Goal: Navigation & Orientation: Find specific page/section

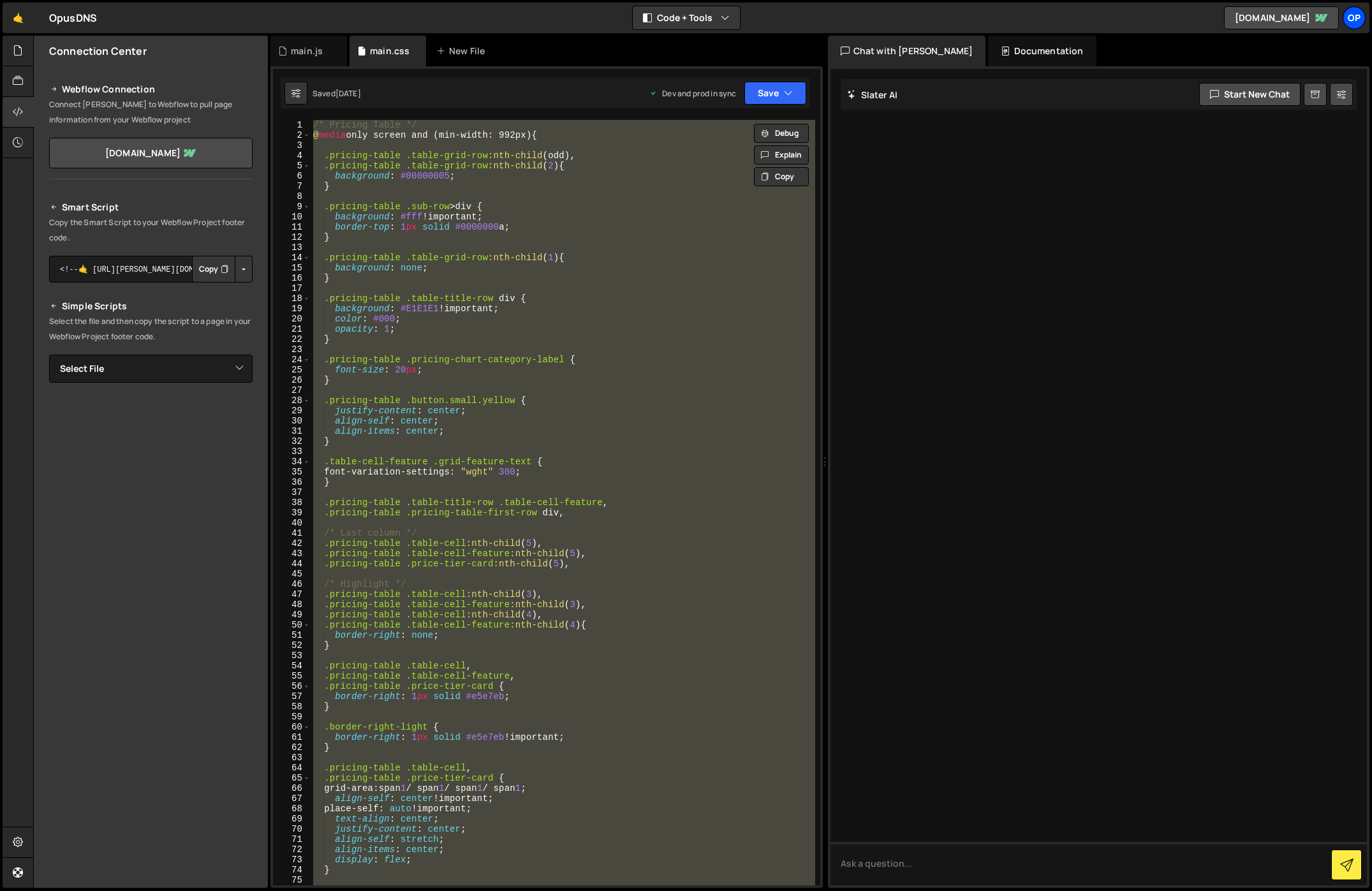
click at [1360, 21] on div "Op" at bounding box center [1354, 17] width 23 height 23
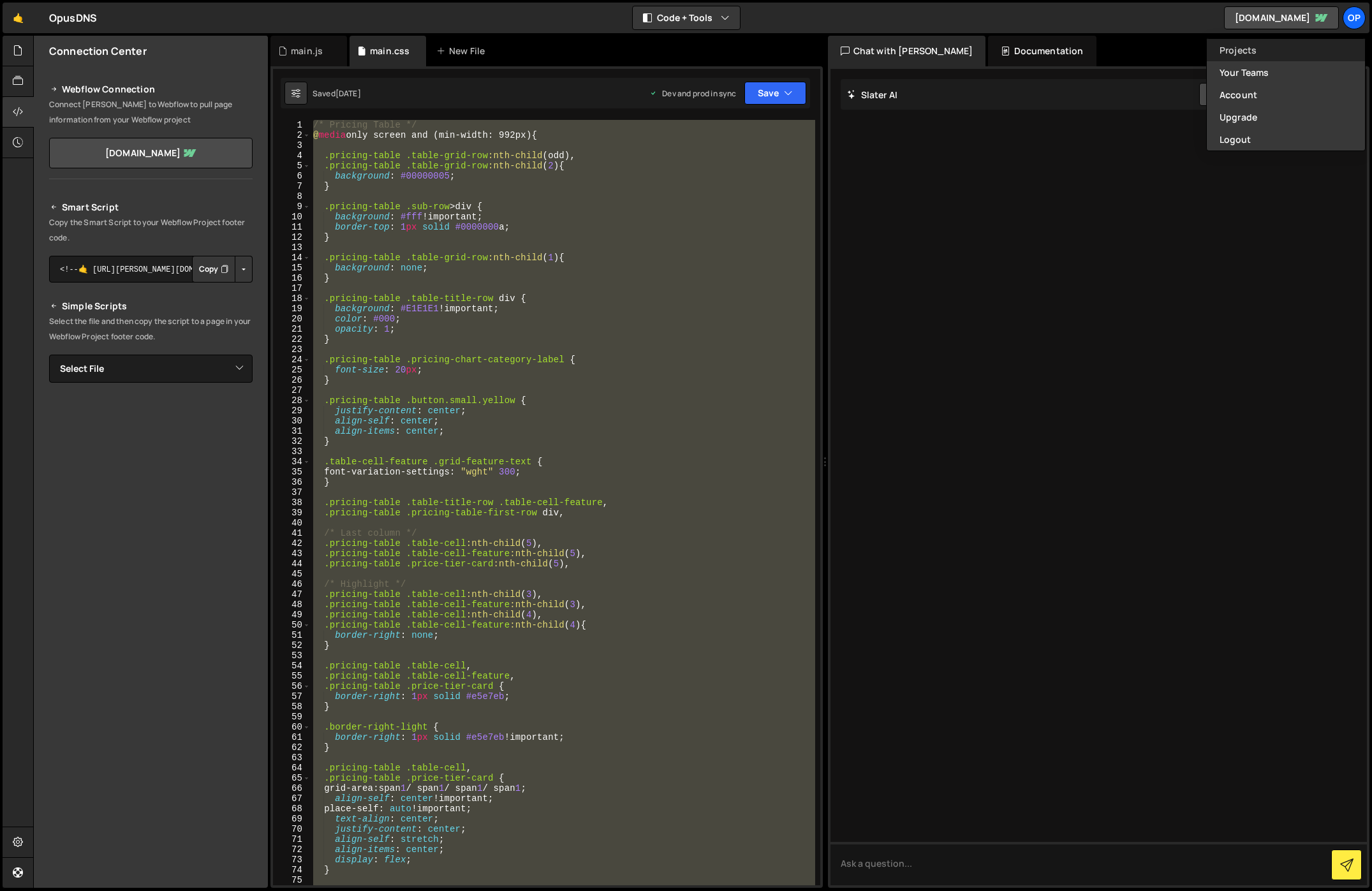
click at [1277, 51] on link "Projects" at bounding box center [1286, 50] width 158 height 23
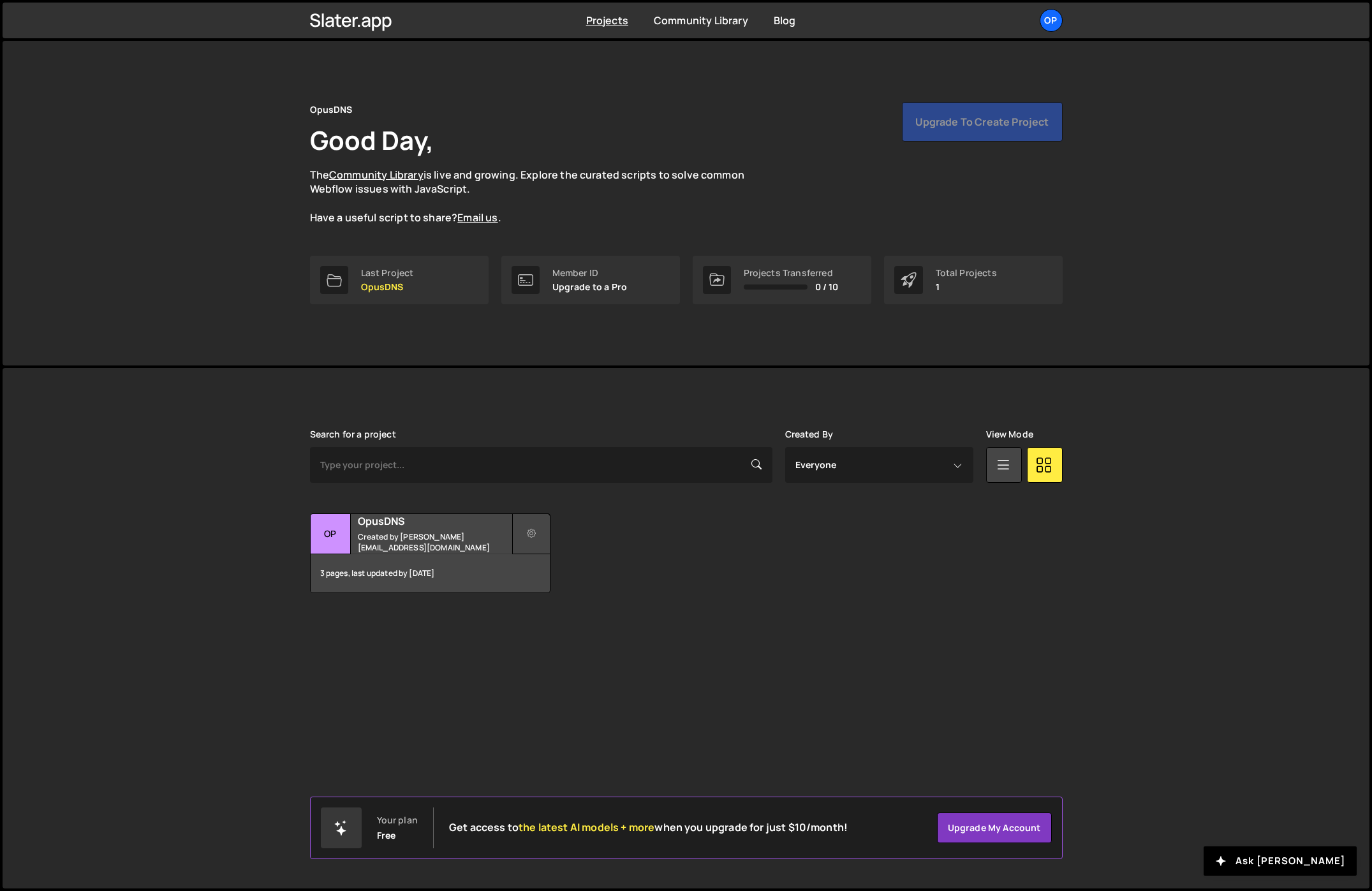
click at [530, 541] on button at bounding box center [532, 534] width 38 height 41
click at [427, 523] on h2 "OpusDNS" at bounding box center [435, 521] width 154 height 14
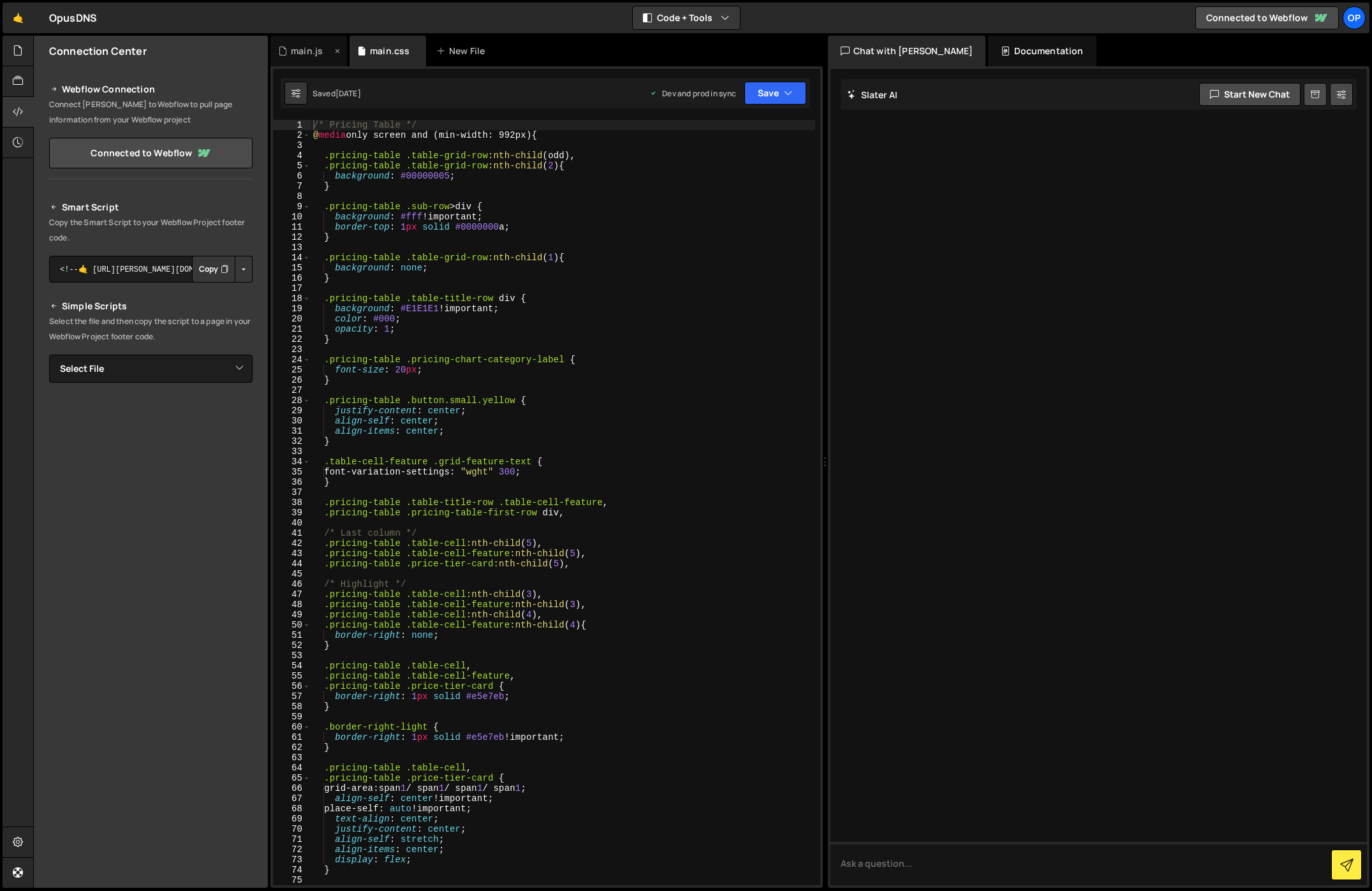
click at [294, 56] on div "main.js" at bounding box center [307, 51] width 32 height 13
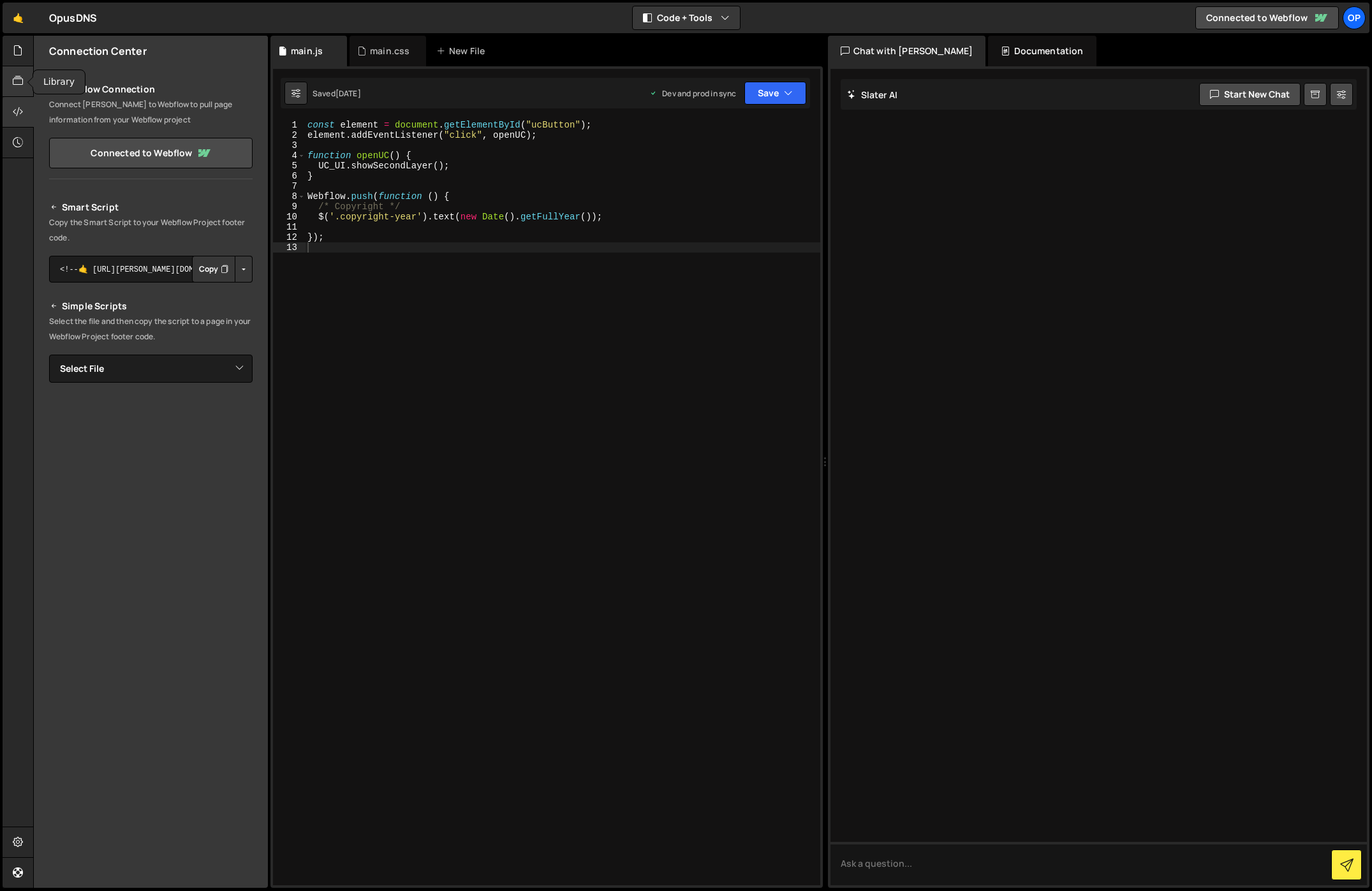
click at [15, 77] on icon at bounding box center [18, 81] width 10 height 14
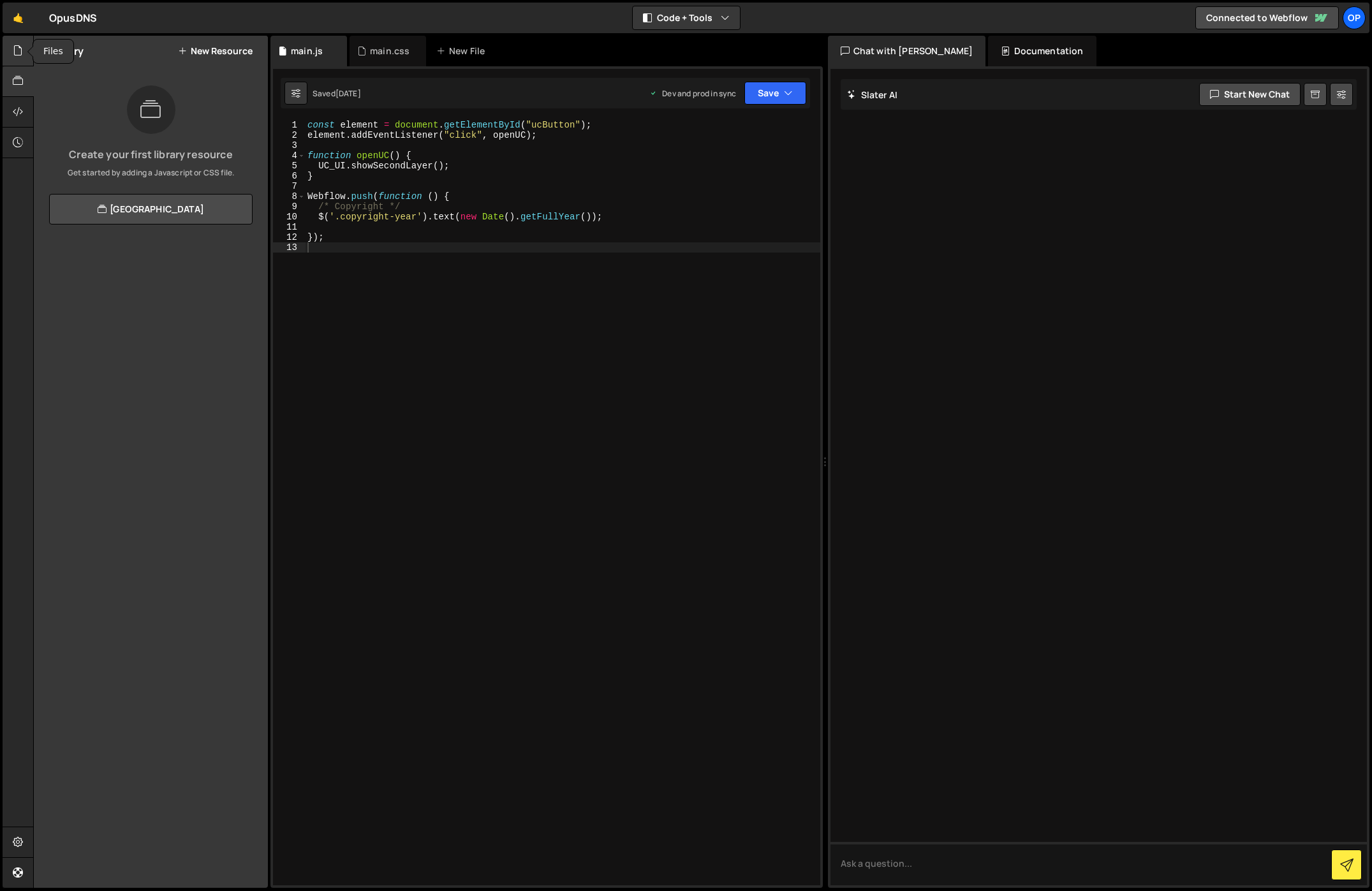
click at [22, 57] on icon at bounding box center [18, 50] width 10 height 14
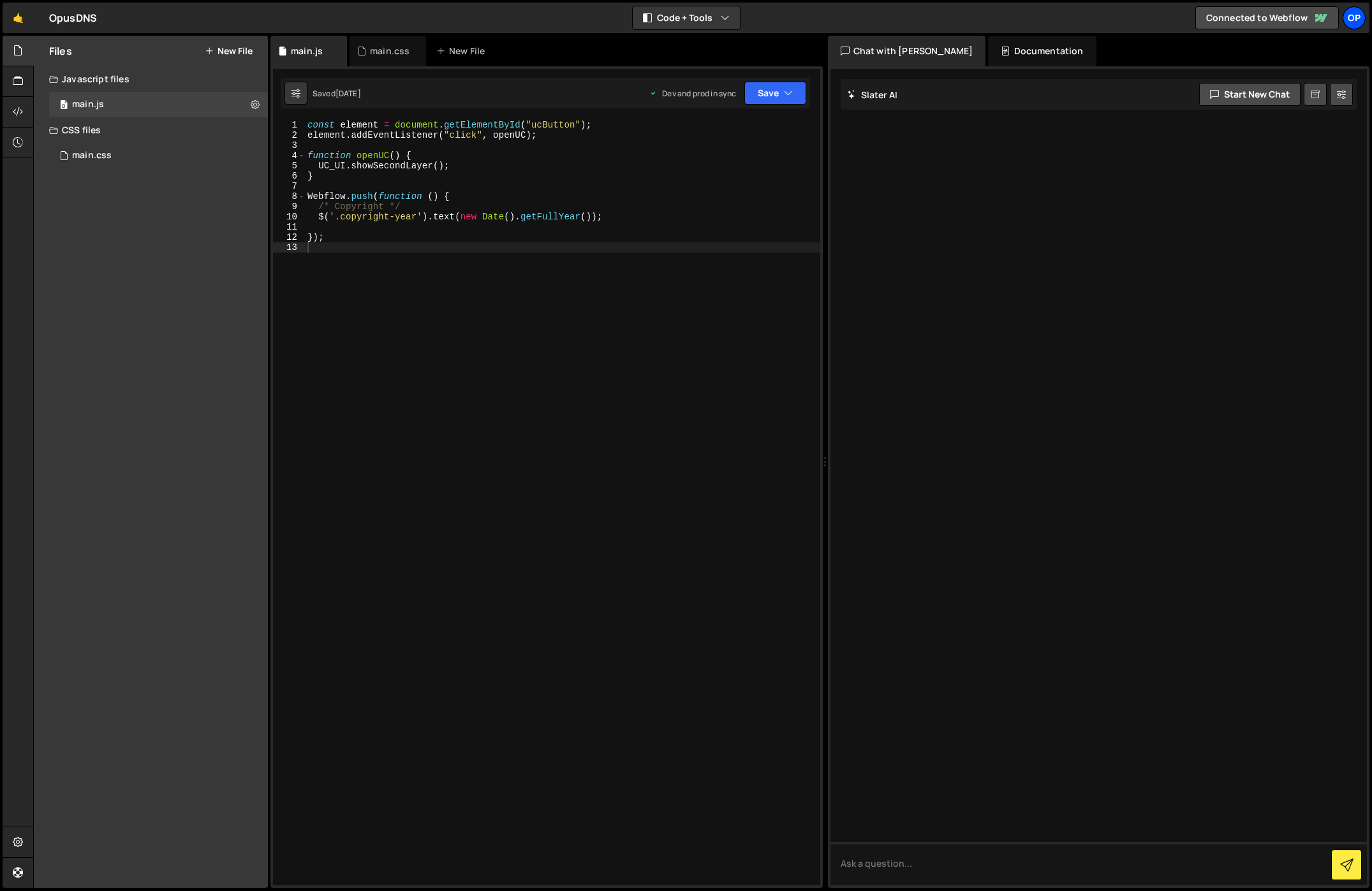
click at [1349, 16] on div "Op" at bounding box center [1354, 17] width 23 height 23
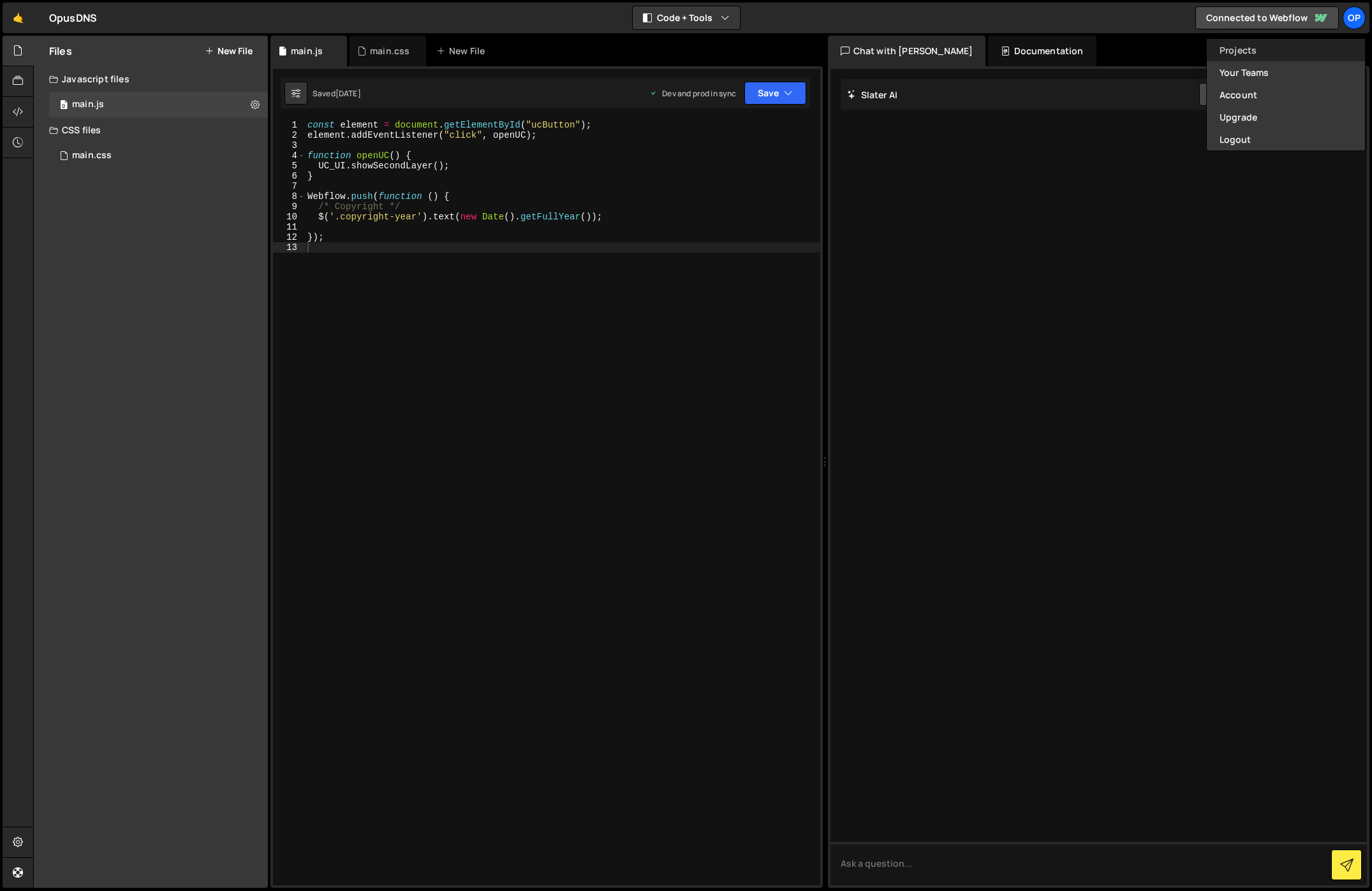
click at [1263, 54] on link "Projects" at bounding box center [1286, 50] width 158 height 23
